Goal: Task Accomplishment & Management: Use online tool/utility

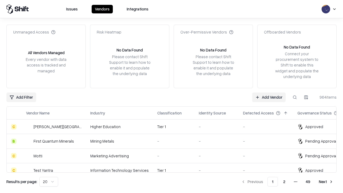
click at [269, 97] on link "Add Vendor" at bounding box center [269, 98] width 34 height 10
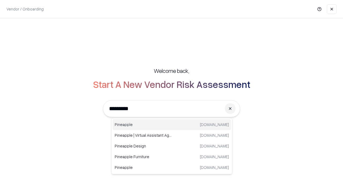
click at [172, 125] on div "Pineapple [DOMAIN_NAME]" at bounding box center [172, 124] width 119 height 11
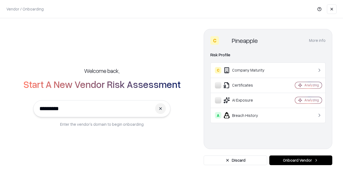
type input "*********"
click at [301, 160] on button "Onboard Vendor" at bounding box center [301, 161] width 63 height 10
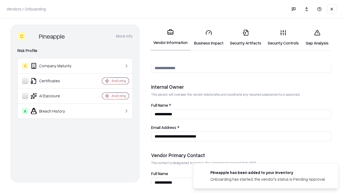
scroll to position [278, 0]
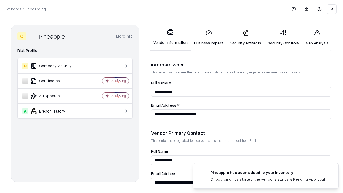
click at [209, 38] on link "Business Impact" at bounding box center [209, 37] width 36 height 25
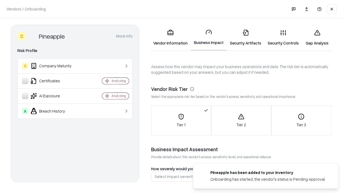
click at [317, 38] on link "Gap Analysis" at bounding box center [317, 37] width 30 height 25
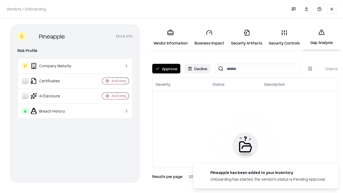
click at [166, 69] on button "Approve" at bounding box center [166, 69] width 28 height 10
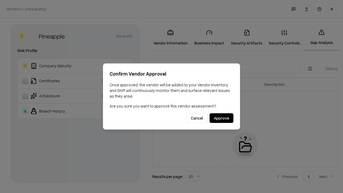
click at [222, 118] on button "Approve" at bounding box center [222, 119] width 24 height 10
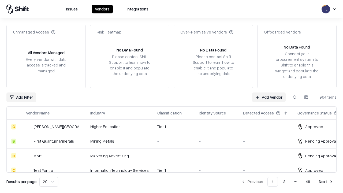
click at [269, 97] on link "Add Vendor" at bounding box center [269, 98] width 34 height 10
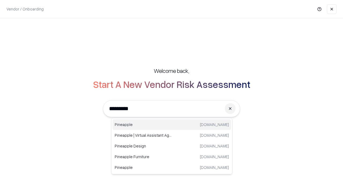
click at [172, 125] on div "Pineapple [DOMAIN_NAME]" at bounding box center [172, 124] width 119 height 11
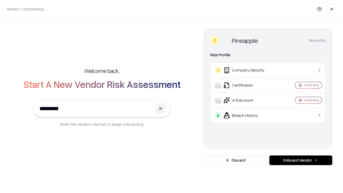
type input "*********"
click at [301, 160] on button "Onboard Vendor" at bounding box center [301, 161] width 63 height 10
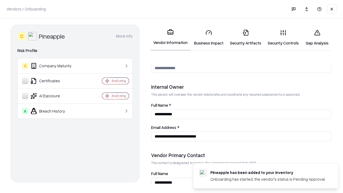
scroll to position [278, 0]
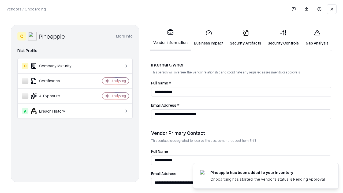
click at [317, 38] on link "Gap Analysis" at bounding box center [317, 37] width 30 height 25
